Goal: Information Seeking & Learning: Find specific fact

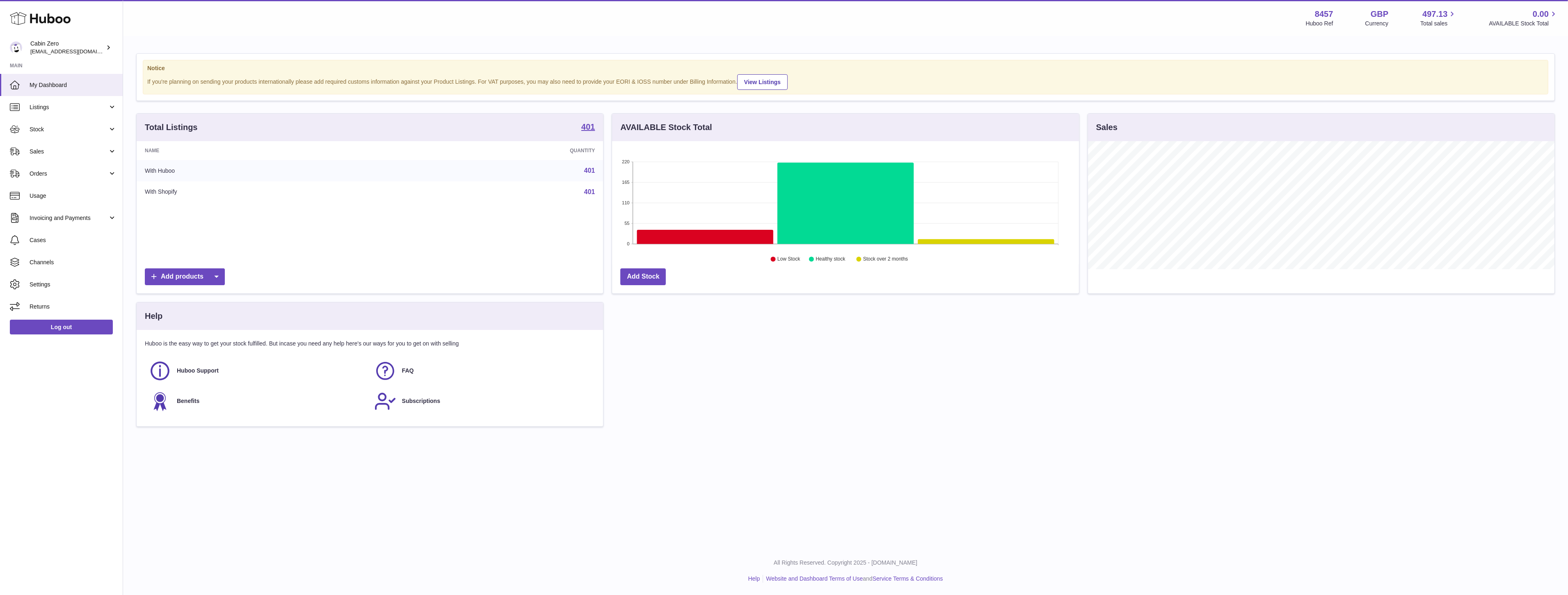
scroll to position [128, 466]
click at [66, 172] on span "Orders" at bounding box center [69, 174] width 79 height 8
click at [61, 191] on span "Orders" at bounding box center [73, 194] width 87 height 8
click at [61, 154] on span "Sales" at bounding box center [69, 152] width 79 height 8
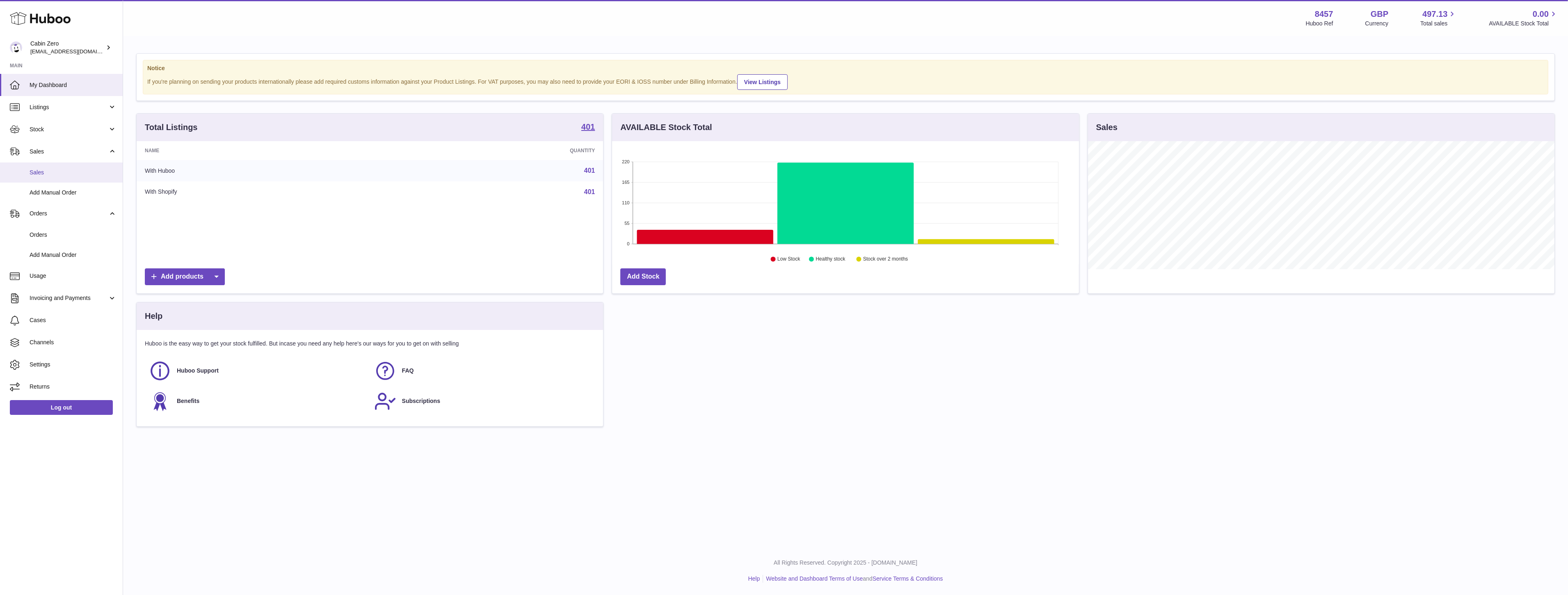
click at [56, 171] on span "Sales" at bounding box center [73, 172] width 87 height 8
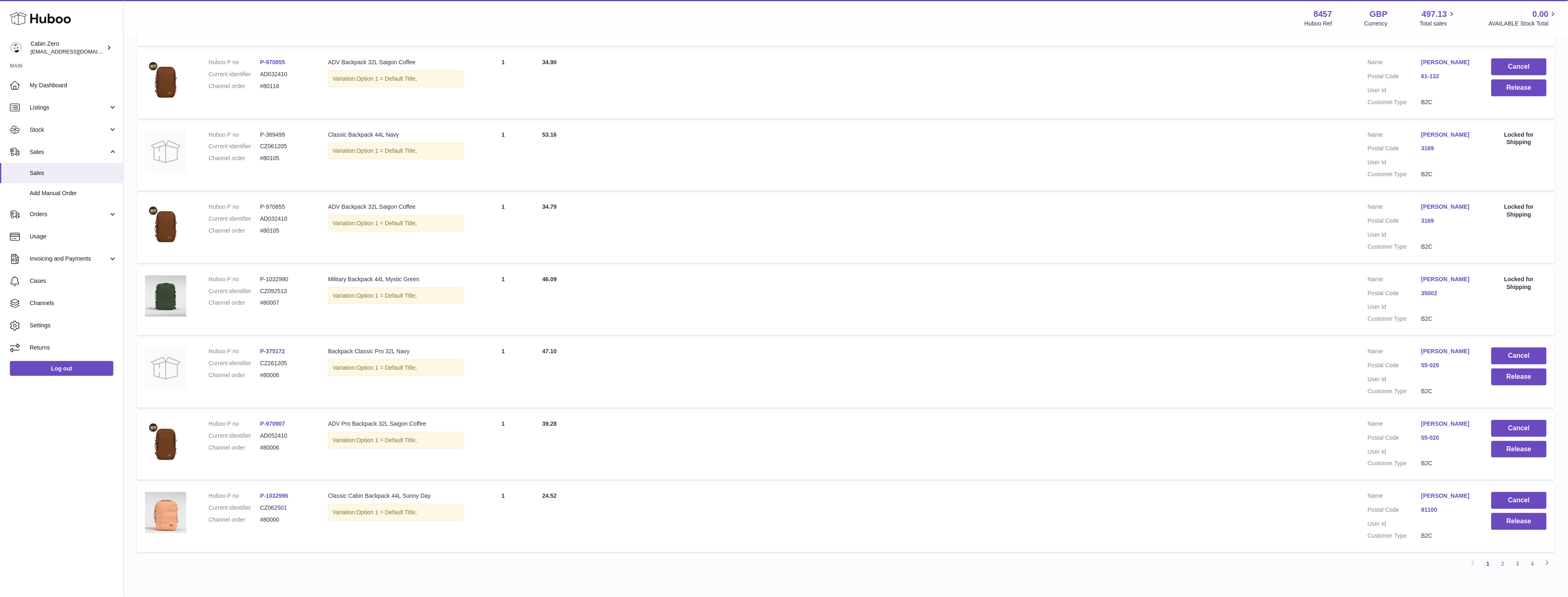
scroll to position [458, 0]
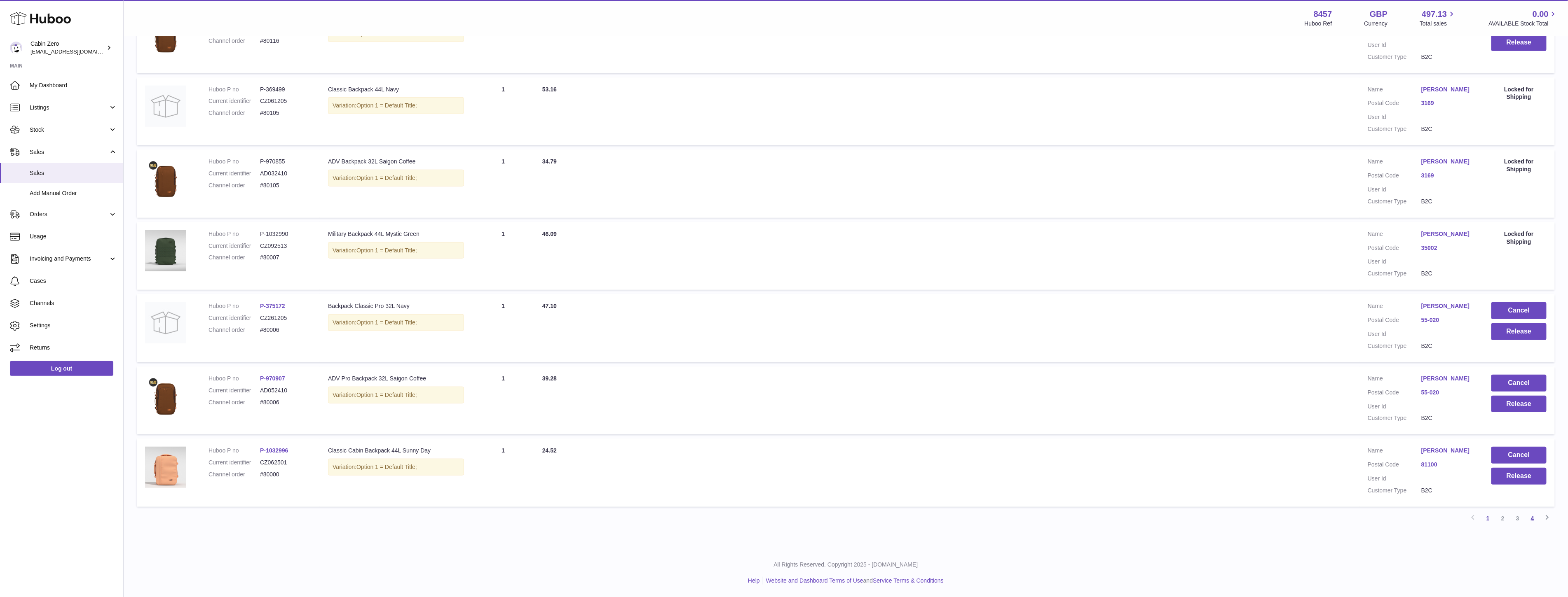
click at [1530, 520] on link "4" at bounding box center [1532, 518] width 15 height 15
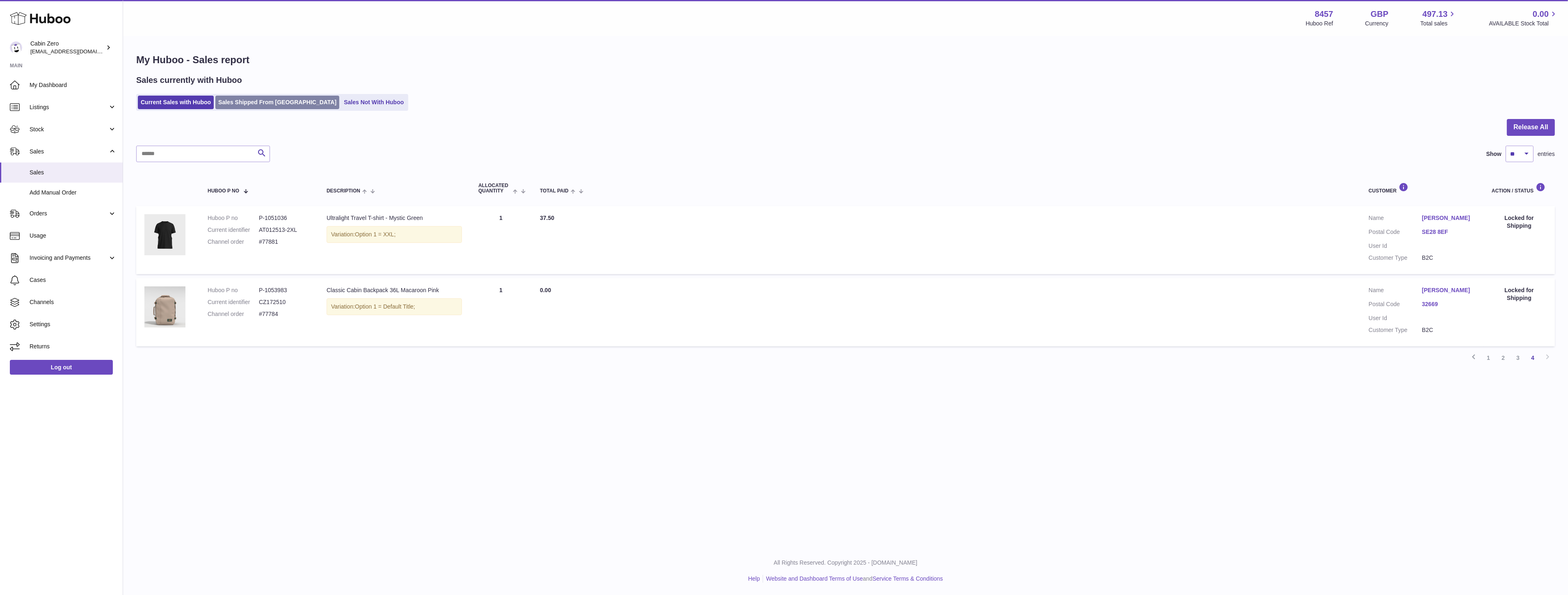
click at [237, 104] on link "Sales Shipped From [GEOGRAPHIC_DATA]" at bounding box center [278, 102] width 124 height 13
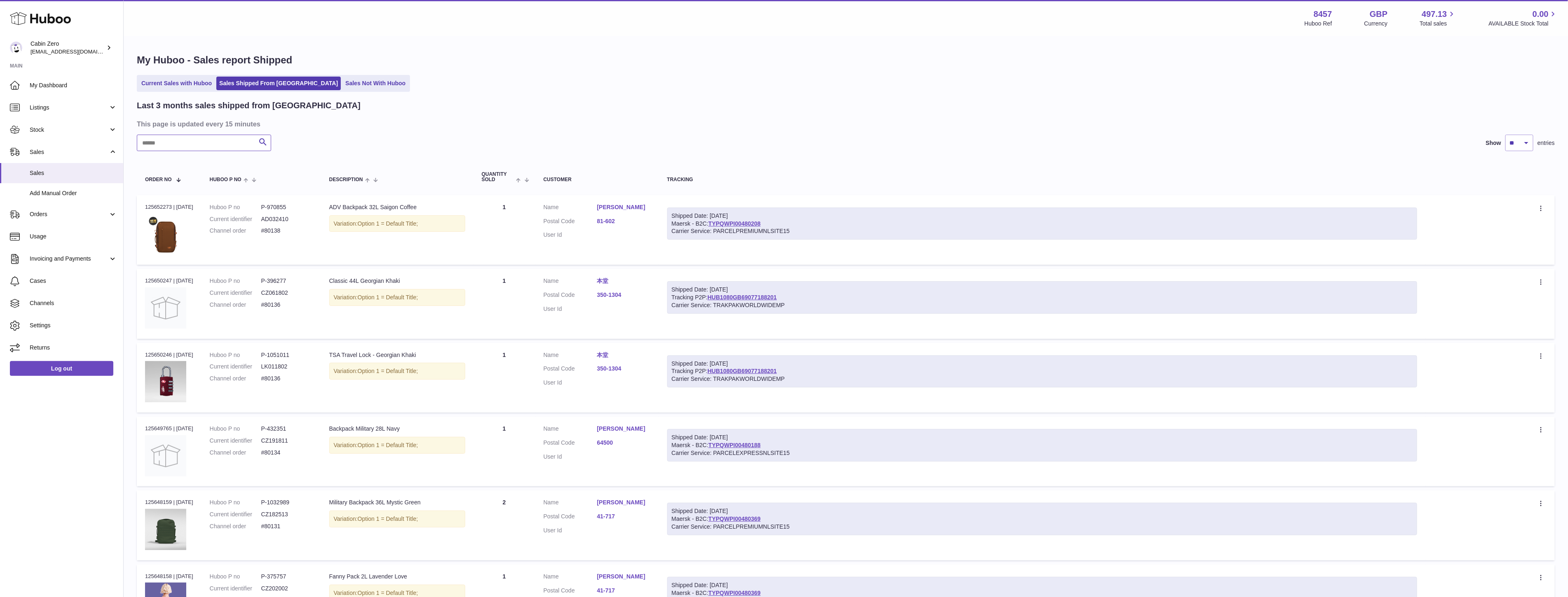
click at [191, 146] on input "text" at bounding box center [204, 142] width 134 height 16
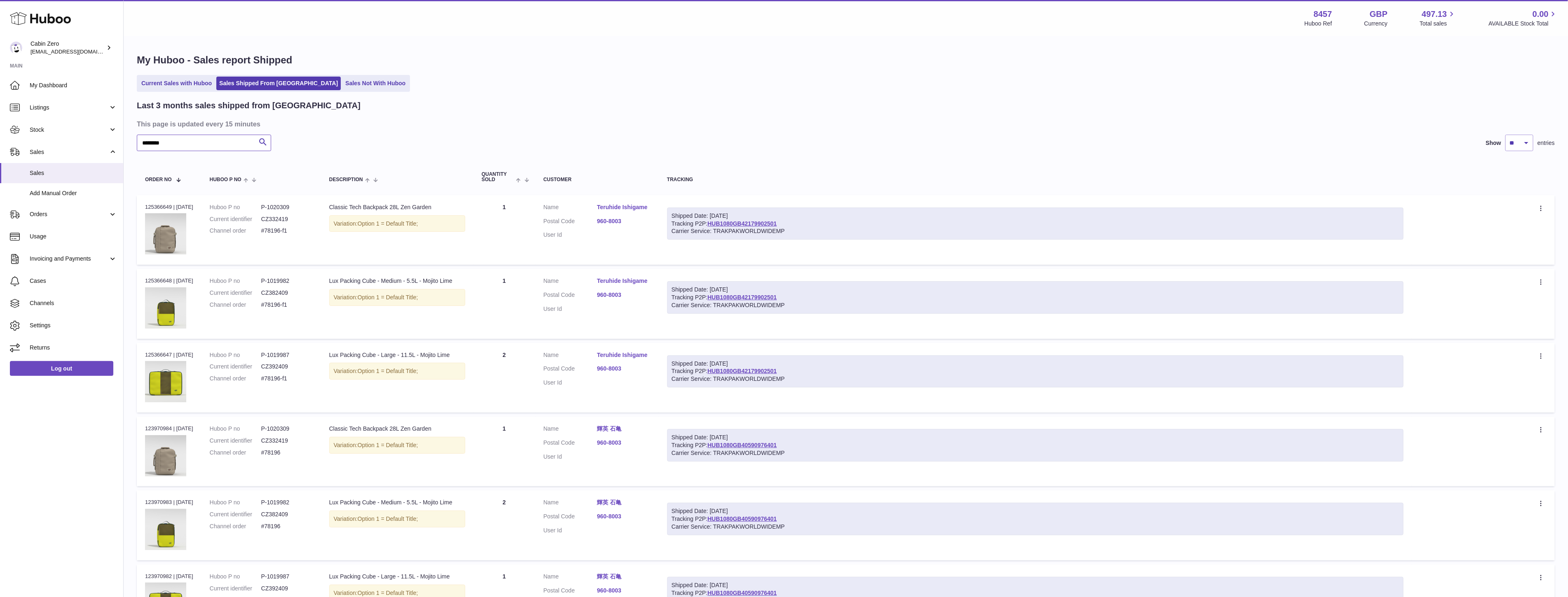
scroll to position [46, 0]
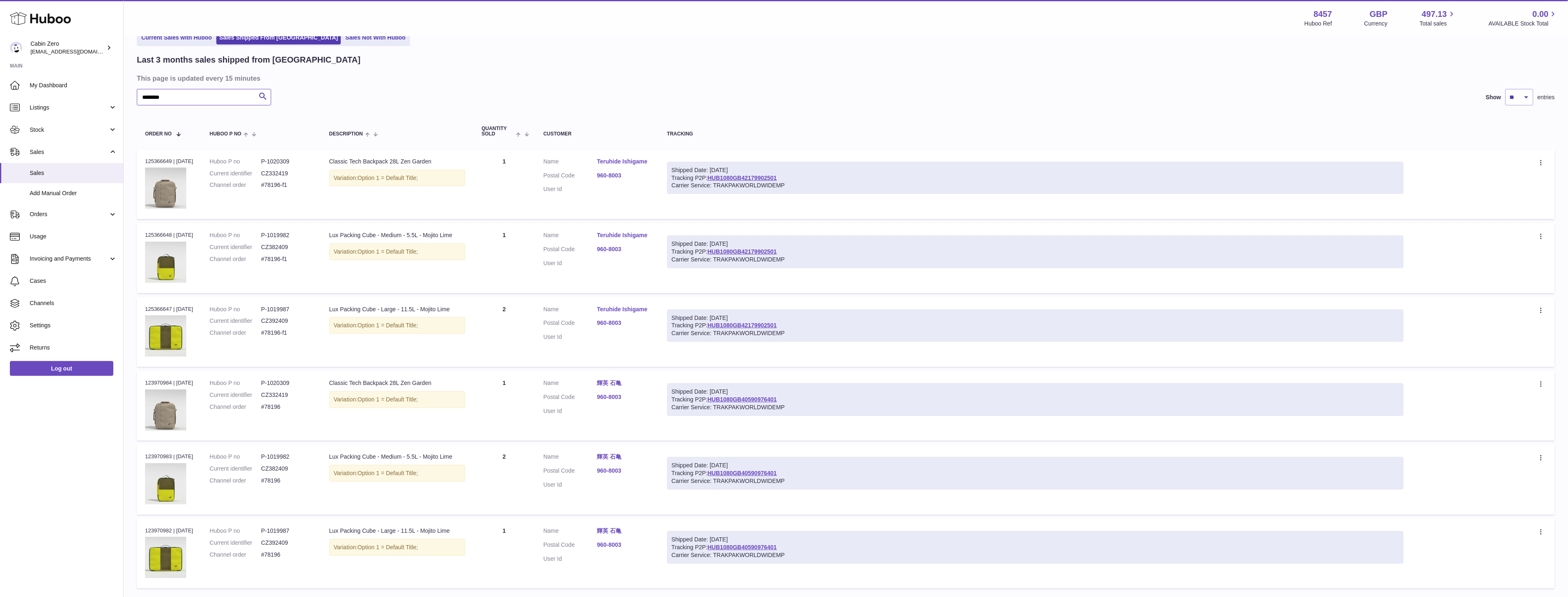
type input "********"
click at [614, 385] on link "輝英 石亀" at bounding box center [624, 383] width 54 height 8
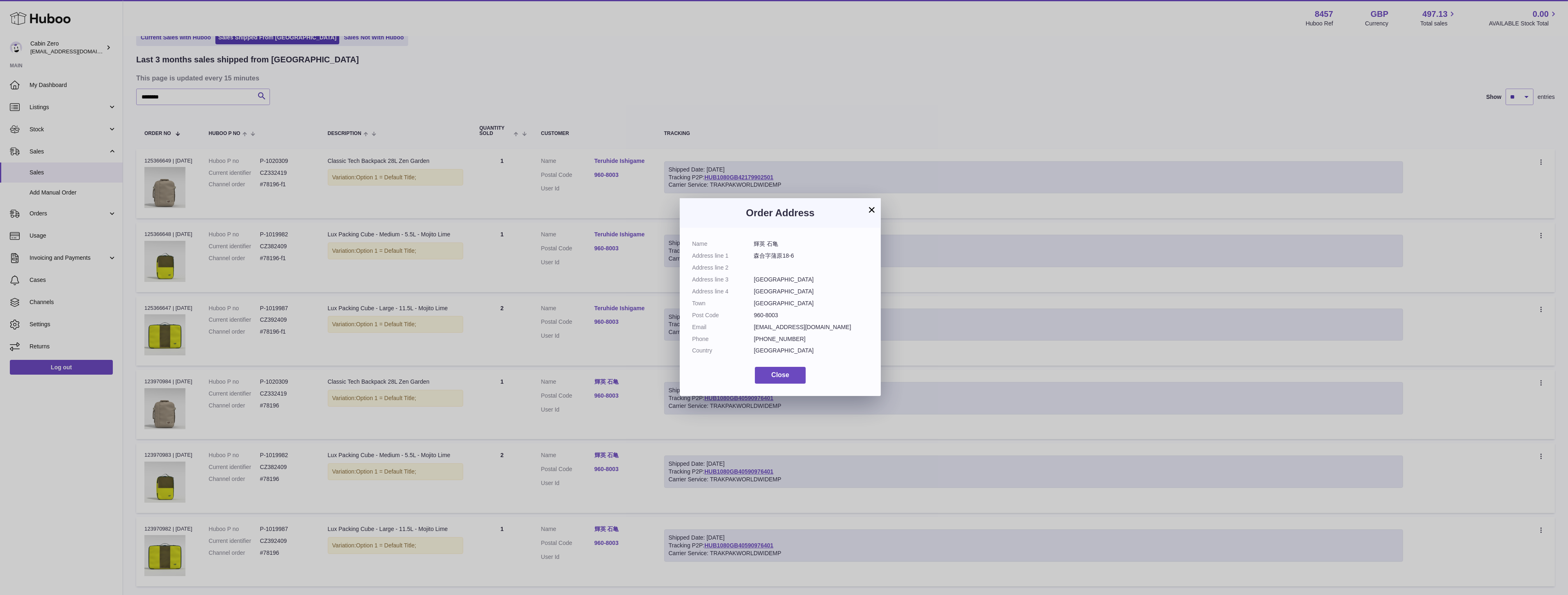
click at [870, 211] on button "×" at bounding box center [872, 209] width 10 height 10
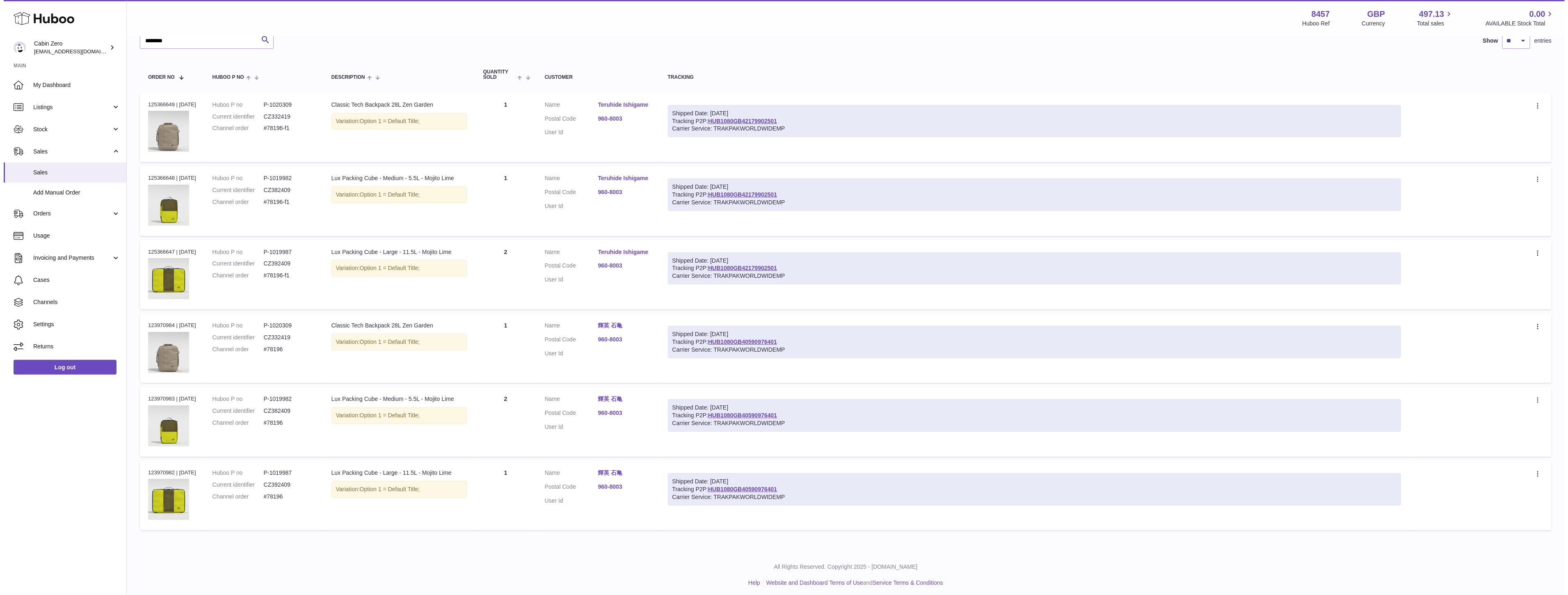
scroll to position [105, 0]
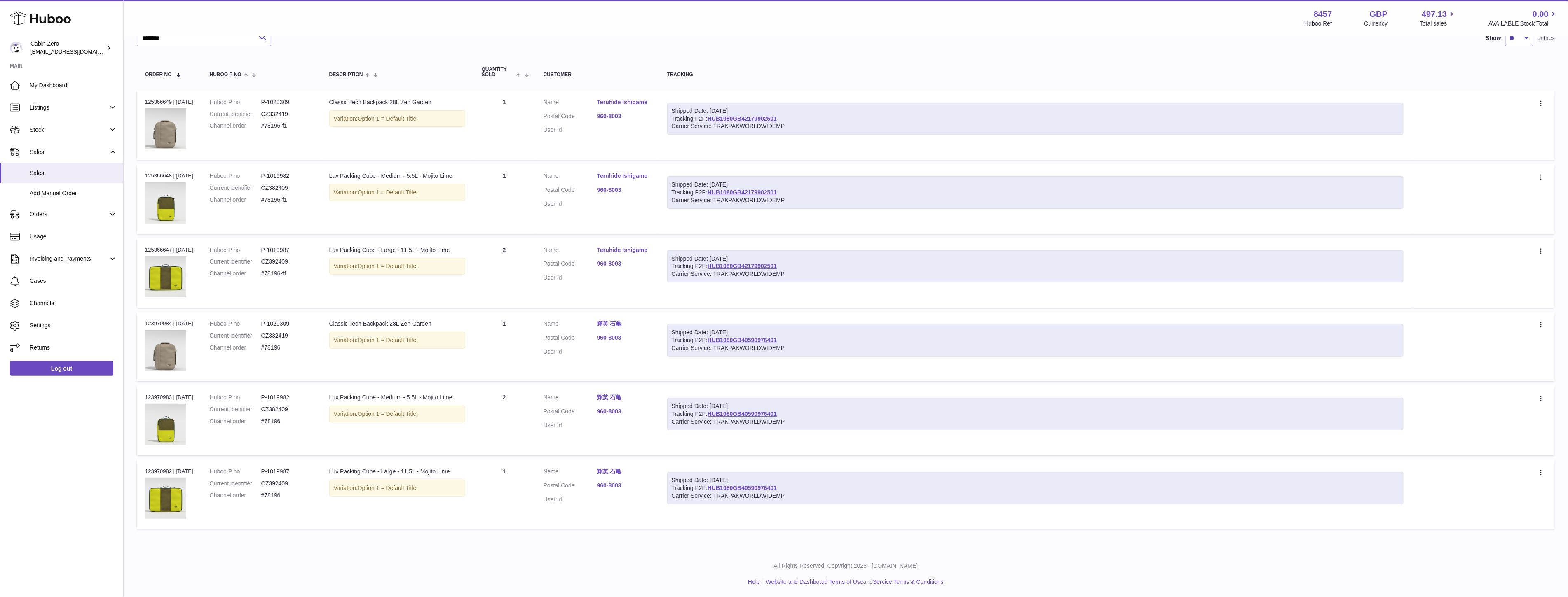
click at [735, 488] on link "HUB1080GB40590976401" at bounding box center [742, 488] width 69 height 7
click at [619, 485] on link "960-8003" at bounding box center [624, 486] width 54 height 8
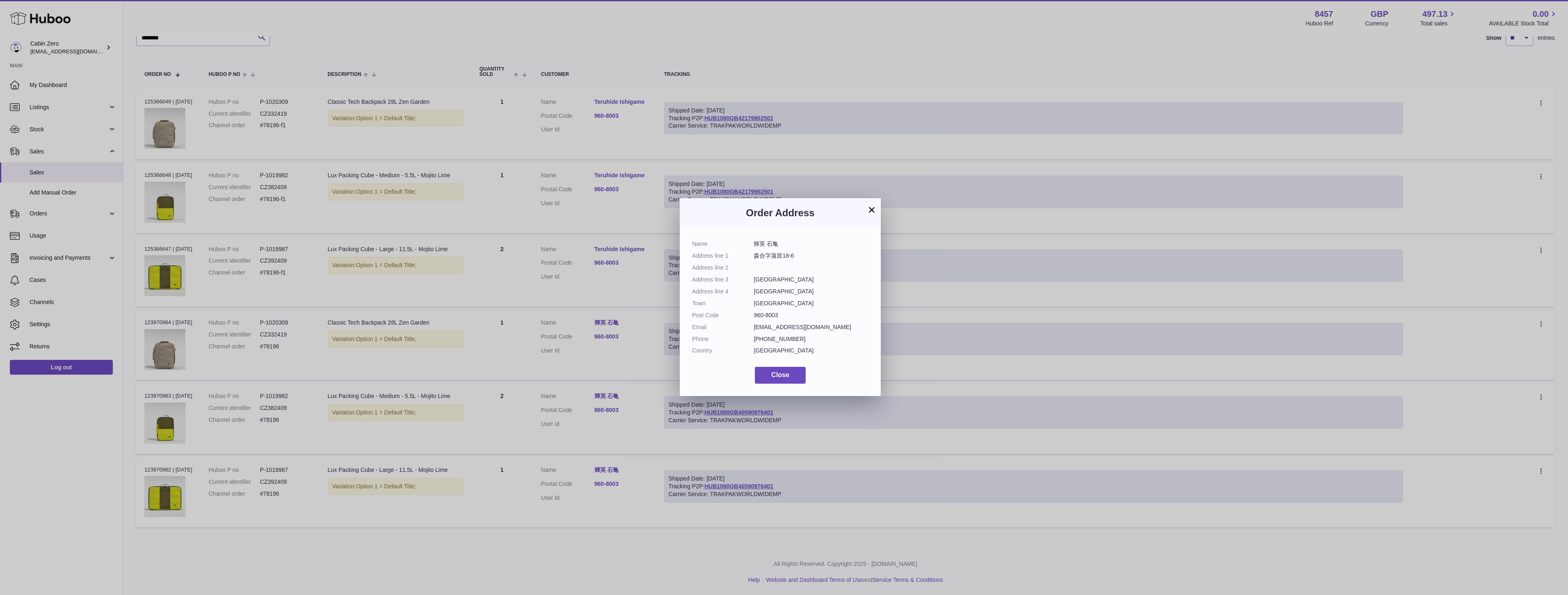
click at [761, 316] on dd "960-8003" at bounding box center [811, 315] width 115 height 8
copy dl "960-8003"
click at [772, 318] on dd "960-8003" at bounding box center [811, 315] width 115 height 8
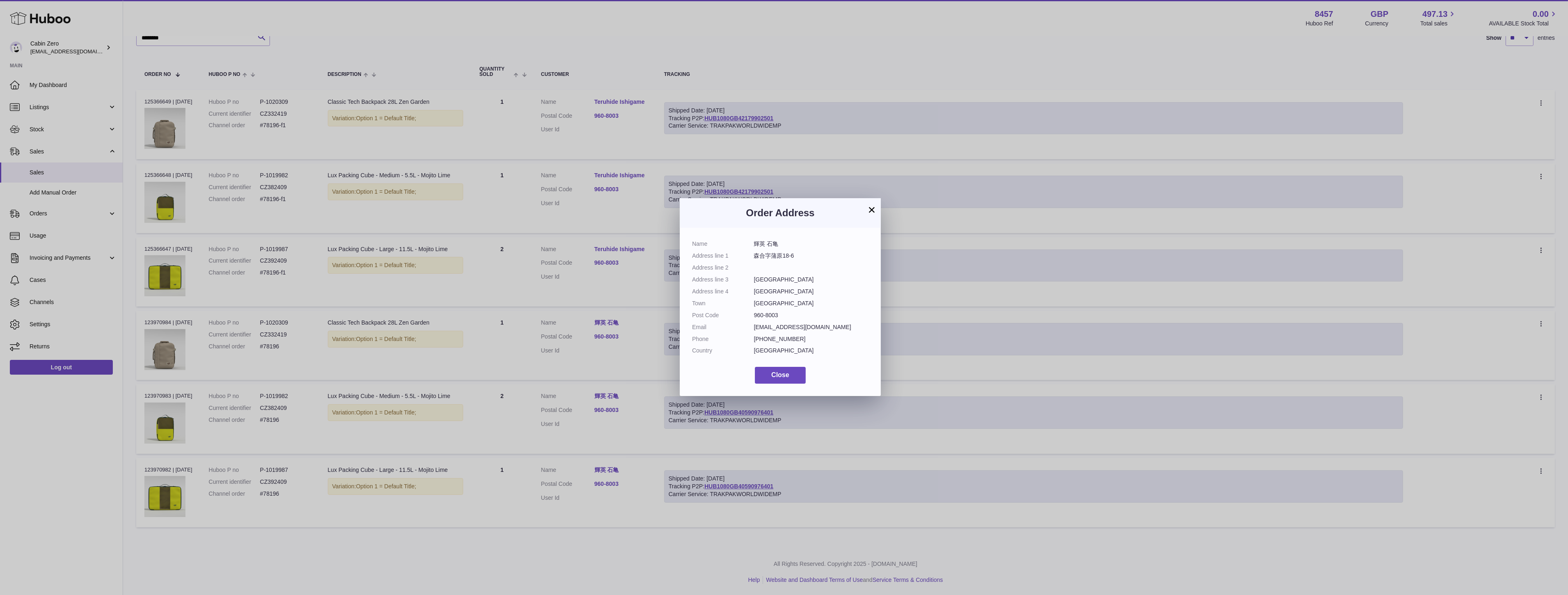
click at [772, 318] on dd "960-8003" at bounding box center [811, 315] width 115 height 8
